Goal: Information Seeking & Learning: Check status

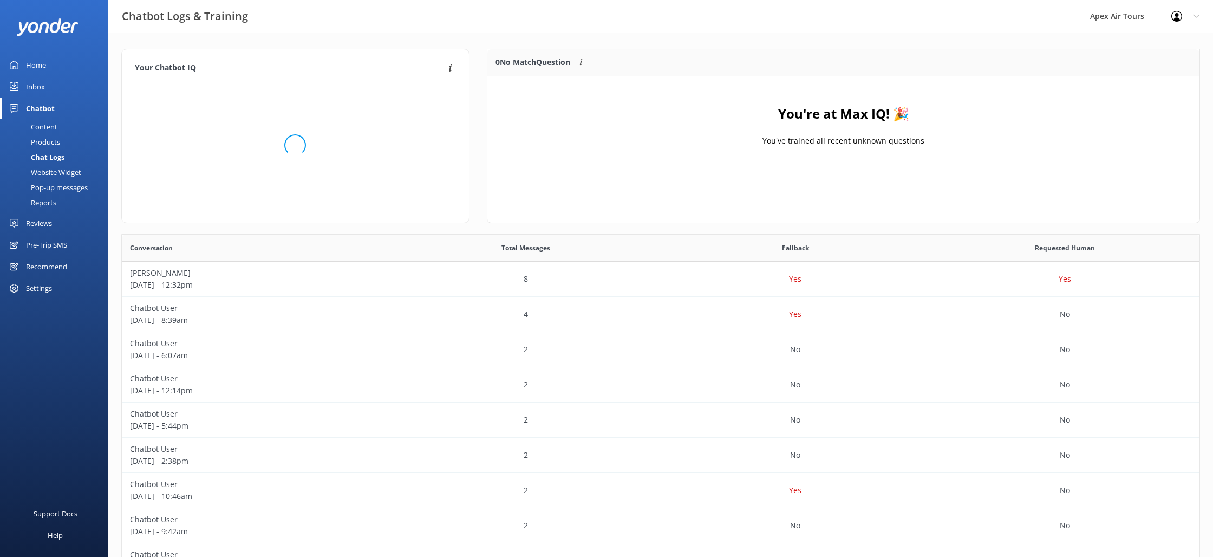
scroll to position [380, 1078]
click at [50, 202] on div "Reports" at bounding box center [31, 202] width 50 height 15
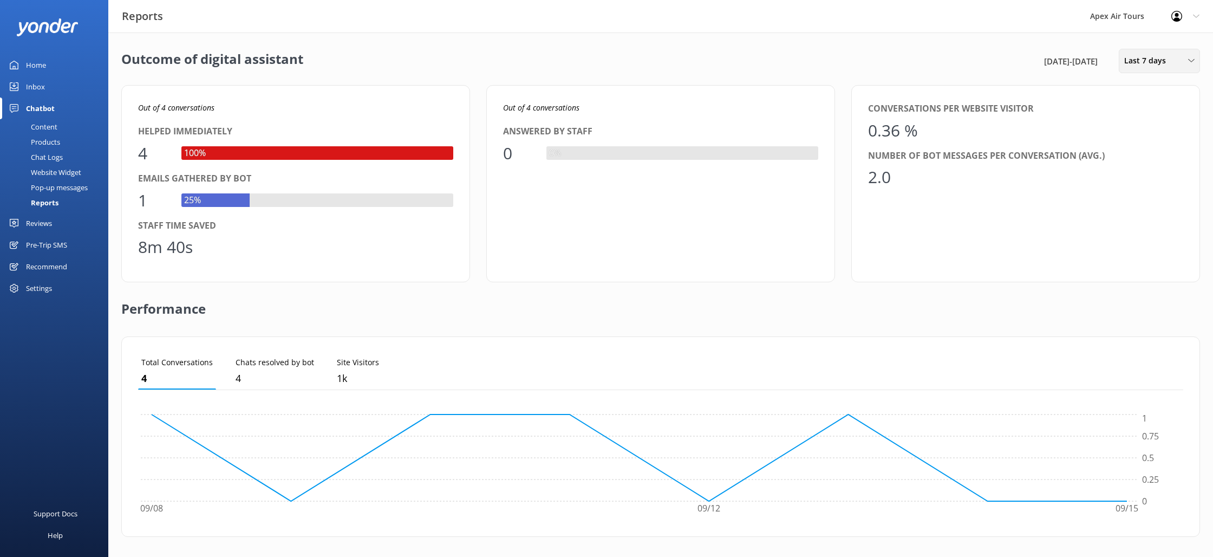
click at [1183, 60] on div "Last 7 days" at bounding box center [1159, 61] width 76 height 12
click at [1171, 105] on link "Last 30 days" at bounding box center [1167, 108] width 96 height 22
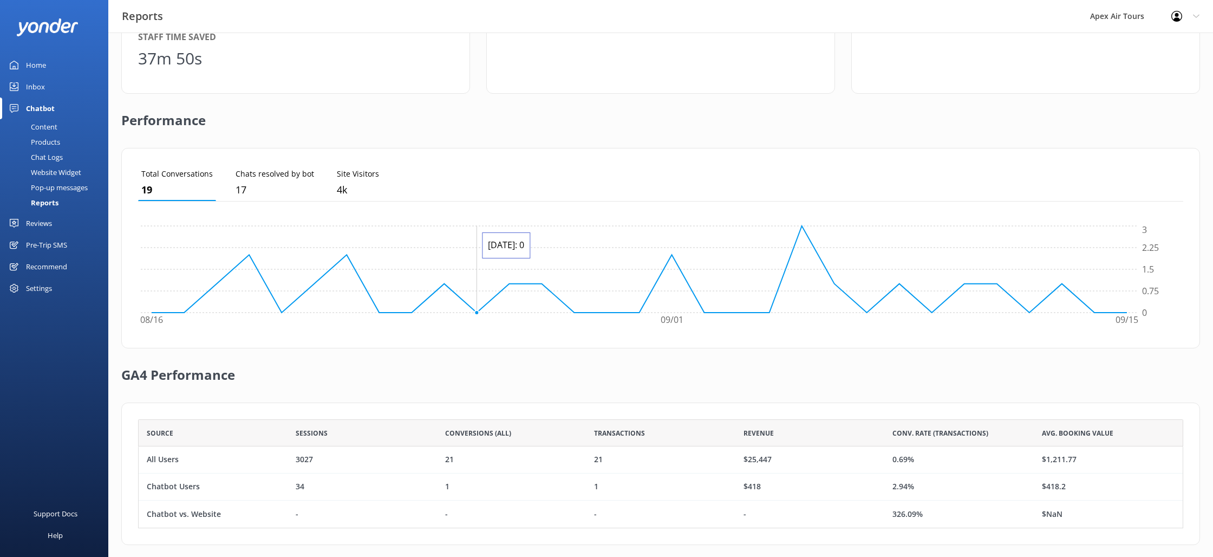
scroll to position [192, 0]
click at [358, 179] on p "4k" at bounding box center [358, 186] width 42 height 16
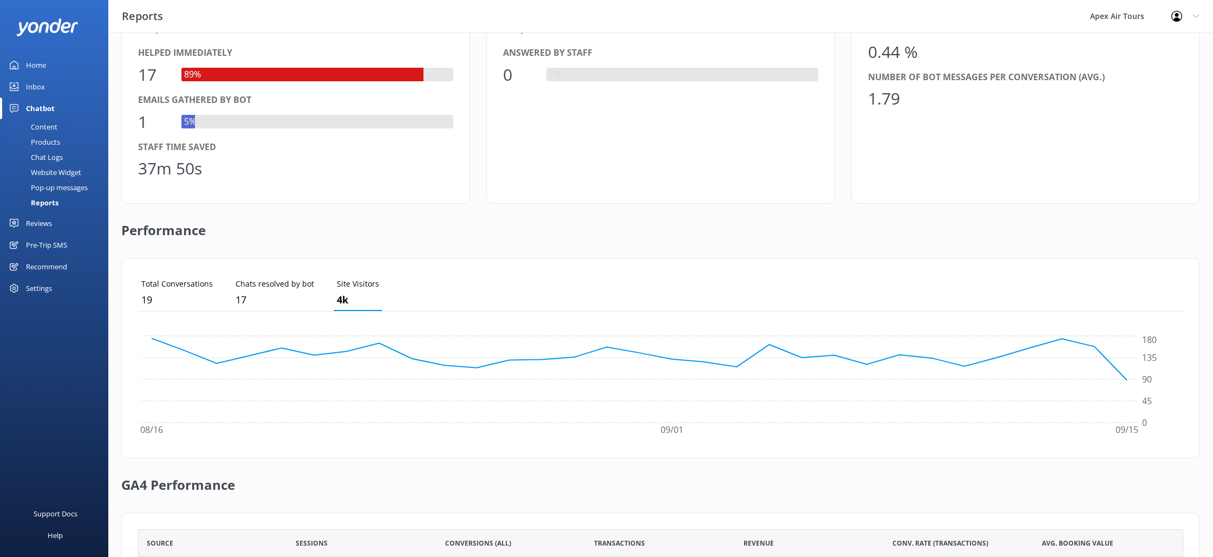
scroll to position [0, 0]
